Goal: Obtain resource: Obtain resource

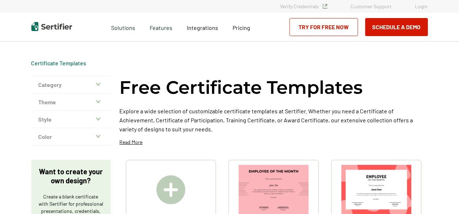
scroll to position [108, 0]
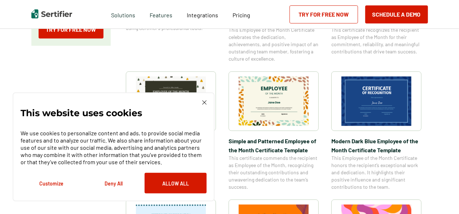
scroll to position [253, 0]
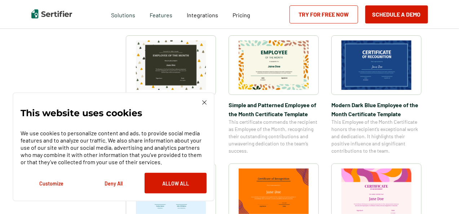
click at [204, 101] on img at bounding box center [204, 102] width 4 height 4
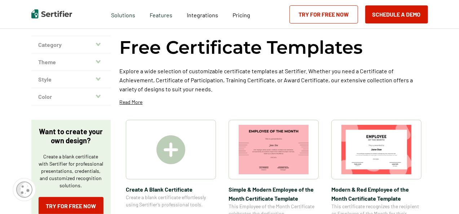
scroll to position [0, 0]
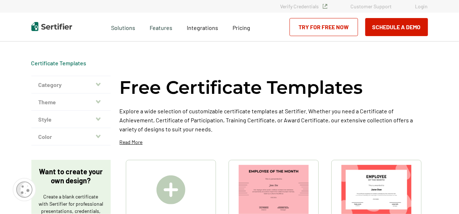
click at [96, 86] on button "Category" at bounding box center [70, 84] width 79 height 17
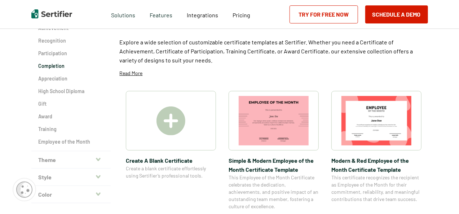
scroll to position [72, 0]
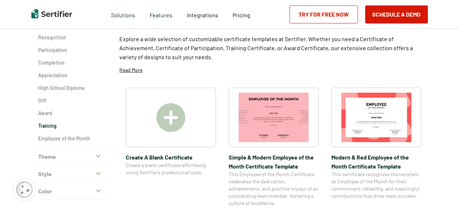
click at [54, 127] on h2 "Training" at bounding box center [71, 125] width 65 height 7
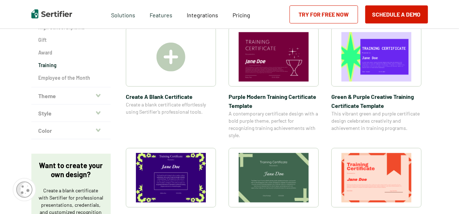
scroll to position [144, 0]
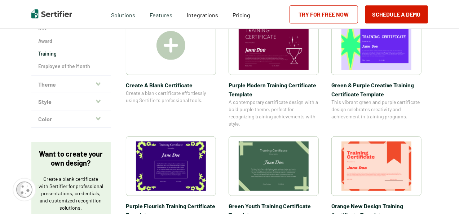
click at [282, 167] on img at bounding box center [274, 165] width 70 height 49
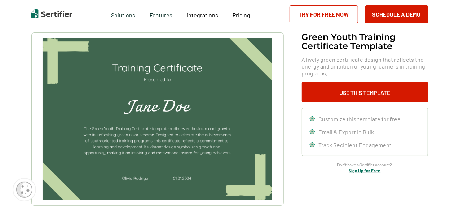
scroll to position [72, 0]
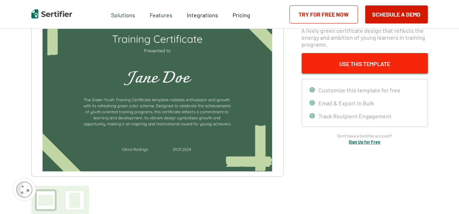
click at [328, 64] on button "Use This Template" at bounding box center [365, 63] width 126 height 21
